Goal: Information Seeking & Learning: Learn about a topic

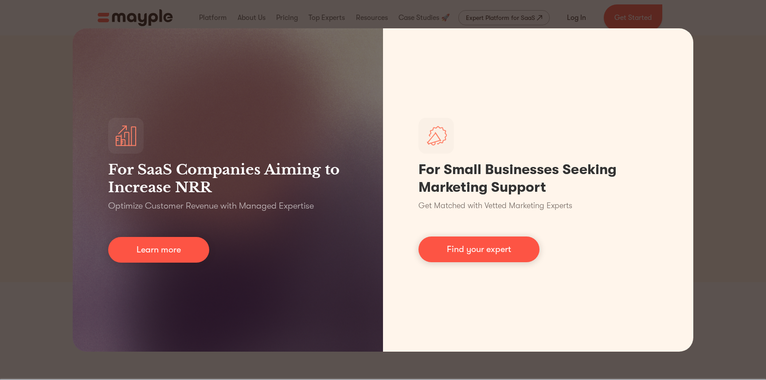
click at [706, 129] on div "For SaaS Companies Aiming to Increase NRR Optimize Customer Revenue with Manage…" at bounding box center [383, 190] width 766 height 380
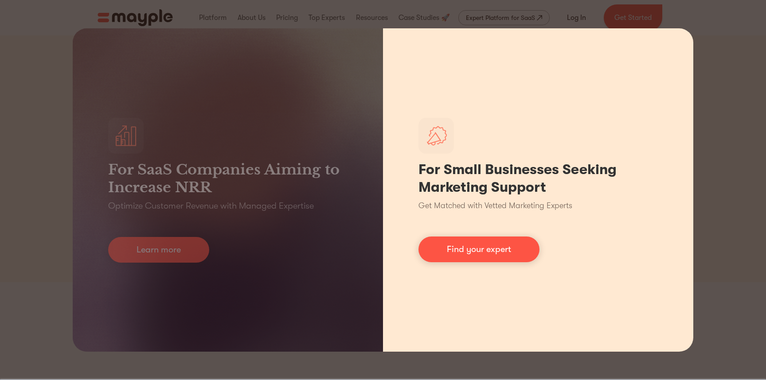
click at [687, 304] on div "For Small Businesses Seeking Marketing Support Get Matched with Vetted Marketin…" at bounding box center [538, 190] width 310 height 324
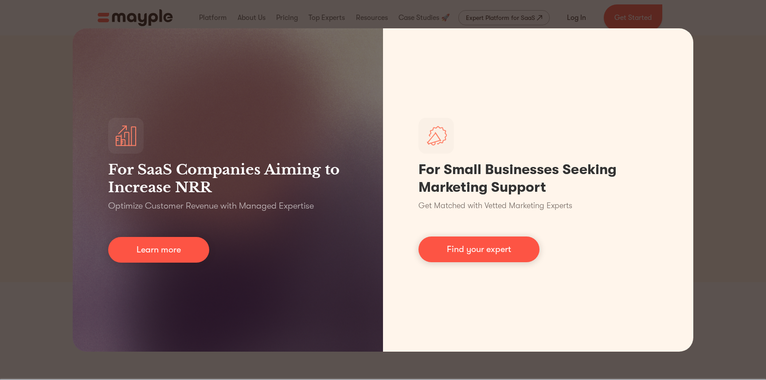
click at [734, 324] on div "For SaaS Companies Aiming to Increase NRR Optimize Customer Revenue with Manage…" at bounding box center [383, 190] width 766 height 380
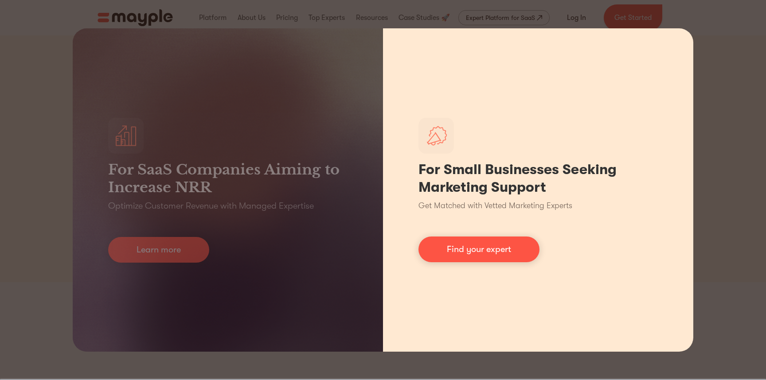
click at [578, 255] on div "For Small Businesses Seeking Marketing Support Get Matched with Vetted Marketin…" at bounding box center [538, 190] width 310 height 324
click at [458, 248] on link "Find your expert" at bounding box center [478, 250] width 121 height 26
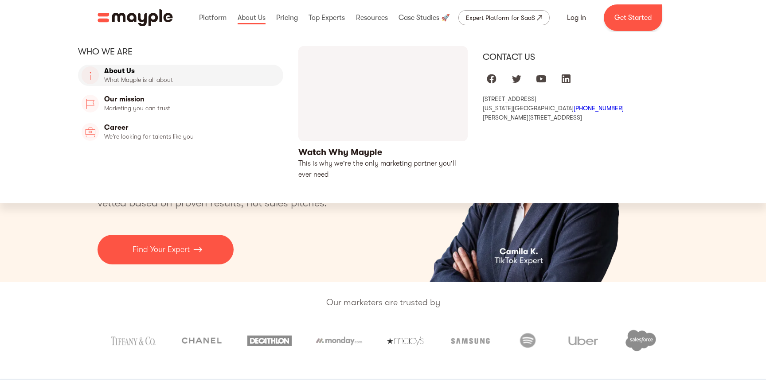
click at [166, 67] on link "About Us" at bounding box center [180, 75] width 205 height 21
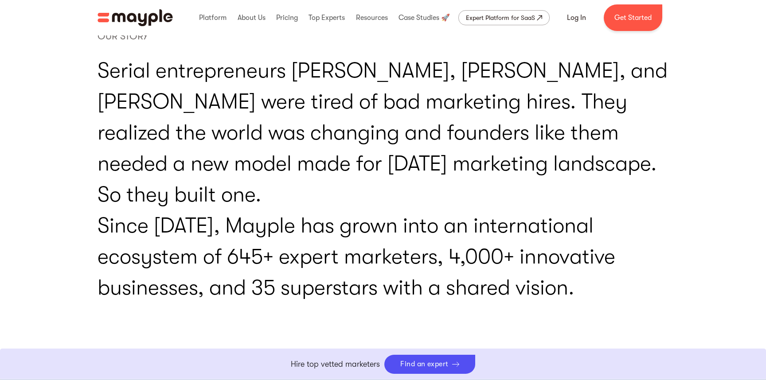
scroll to position [1831, 0]
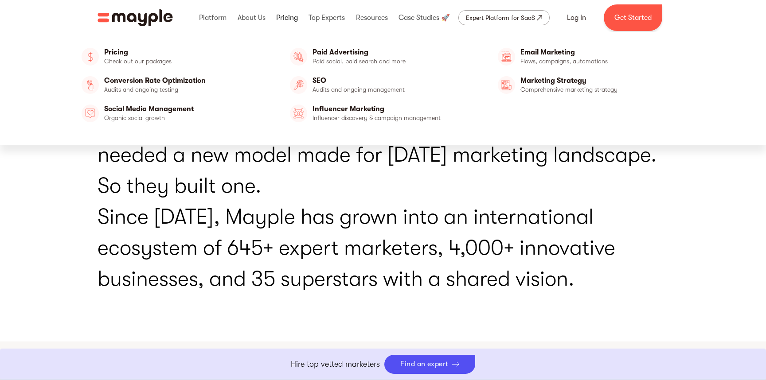
click at [289, 17] on link at bounding box center [287, 18] width 26 height 28
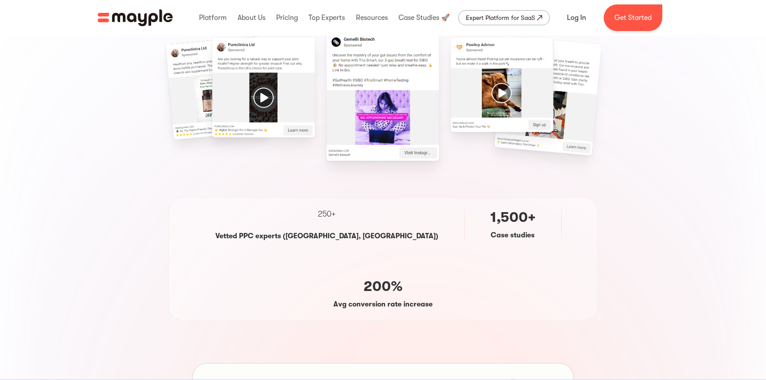
scroll to position [284, 0]
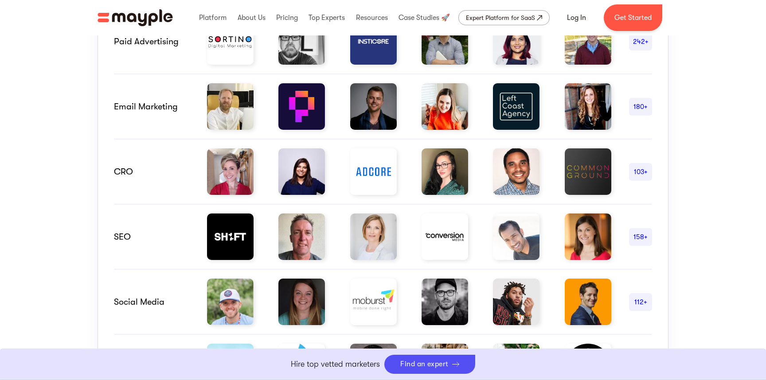
scroll to position [558, 0]
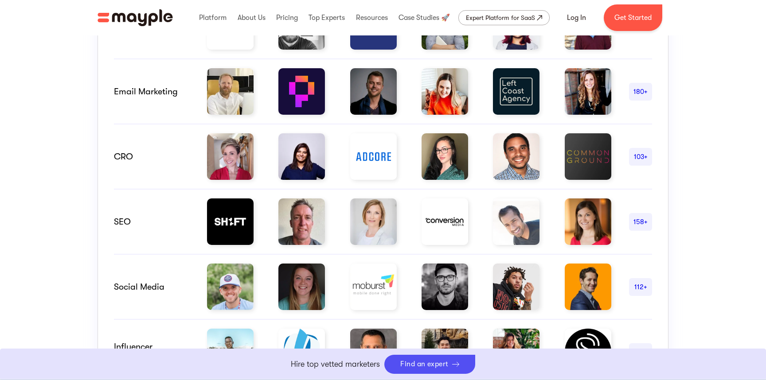
click at [634, 222] on div "158+" at bounding box center [640, 222] width 23 height 11
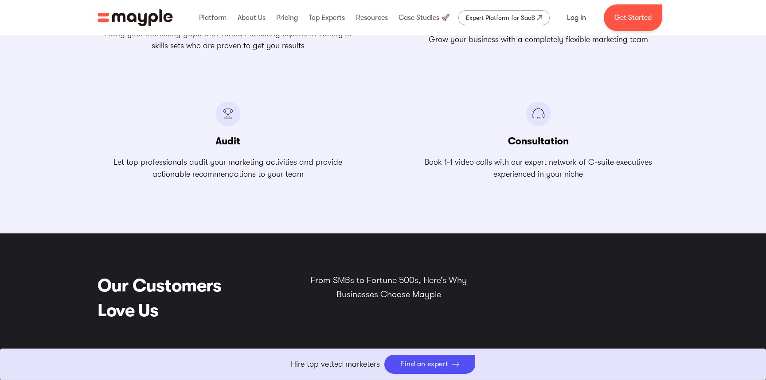
scroll to position [776, 0]
